Goal: Find specific page/section: Find specific page/section

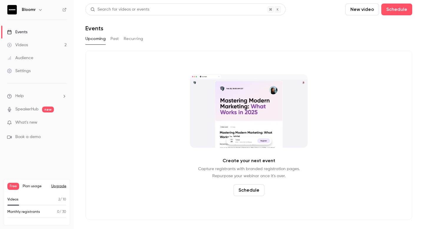
click at [22, 8] on h6 "Bloomr" at bounding box center [29, 10] width 14 height 6
